Goal: Task Accomplishment & Management: Manage account settings

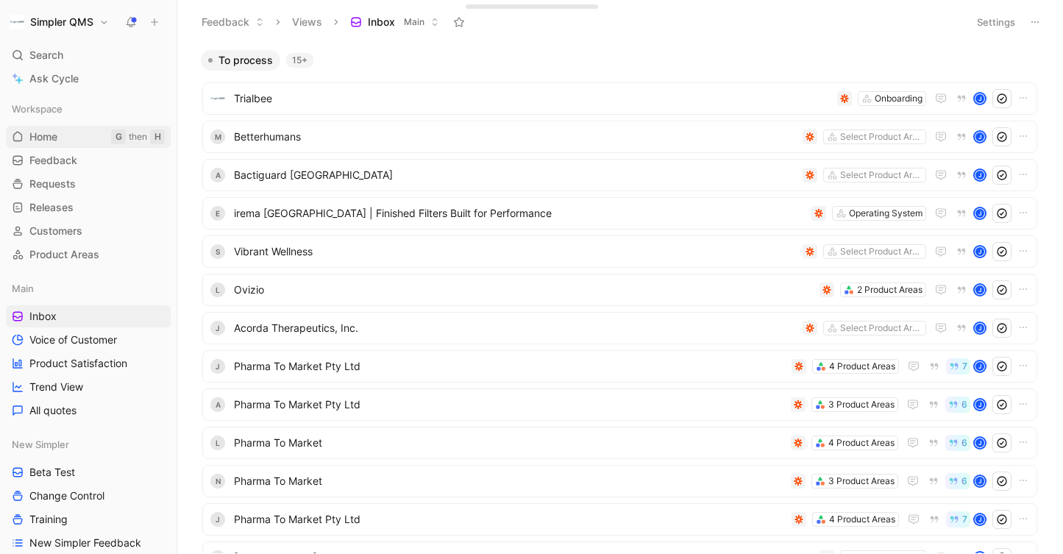
click at [47, 140] on span "Home" at bounding box center [43, 136] width 28 height 15
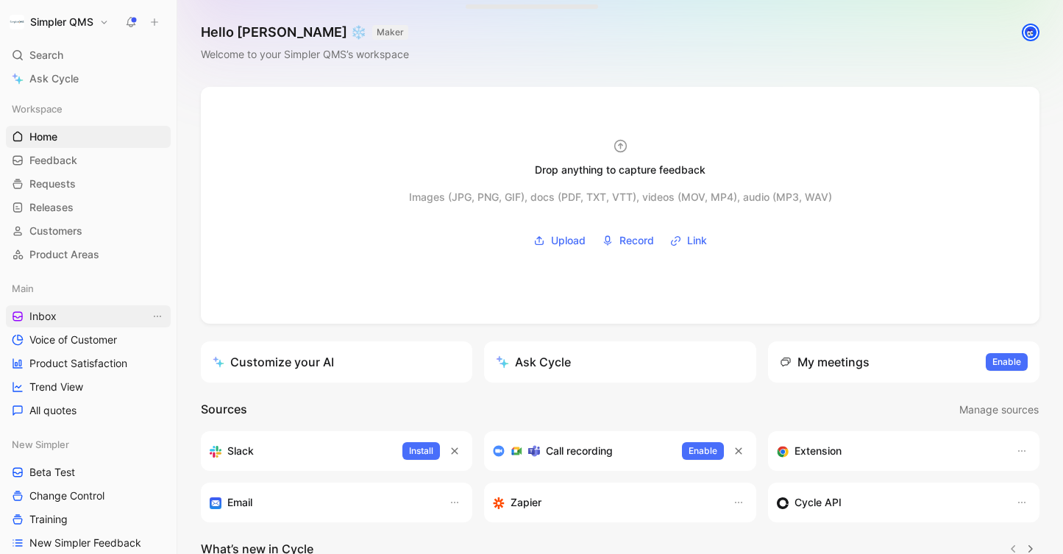
click at [64, 320] on link "Inbox" at bounding box center [88, 316] width 165 height 22
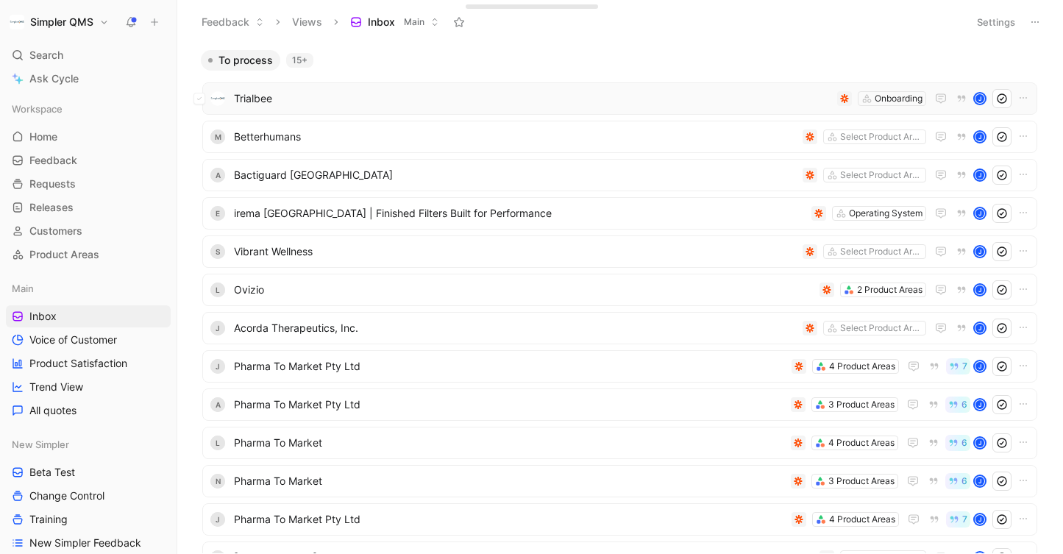
click at [430, 110] on div "Trialbee Onboarding J" at bounding box center [619, 98] width 835 height 32
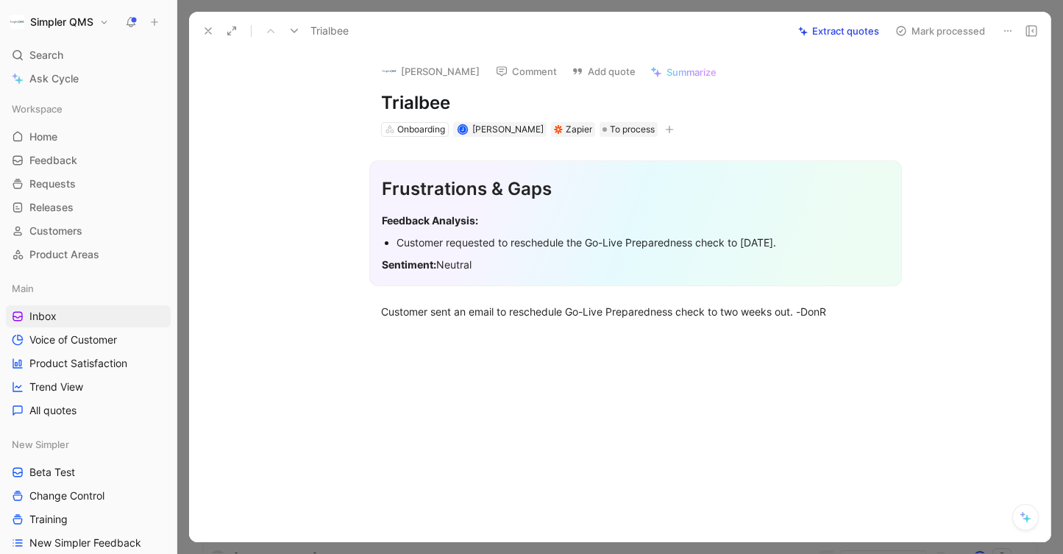
click at [1011, 25] on icon at bounding box center [1008, 31] width 12 height 12
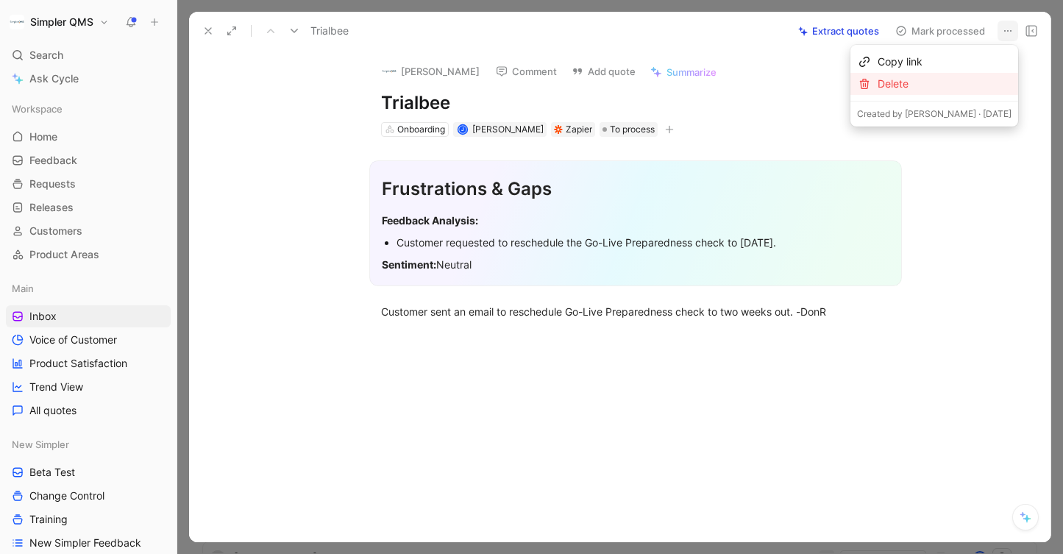
click at [960, 77] on div "Delete" at bounding box center [945, 84] width 134 height 18
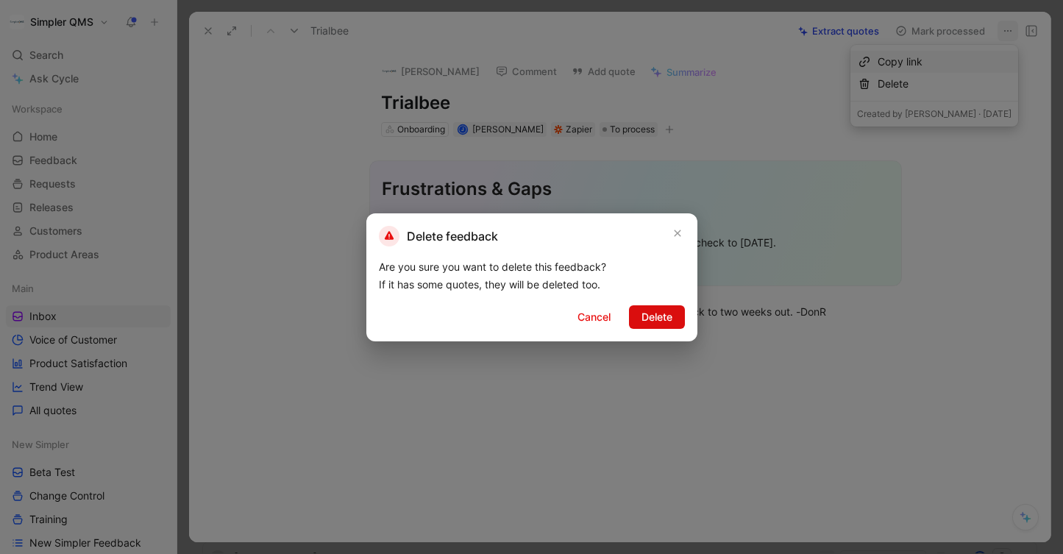
click at [659, 321] on span "Delete" at bounding box center [656, 317] width 31 height 18
